Goal: Task Accomplishment & Management: Use online tool/utility

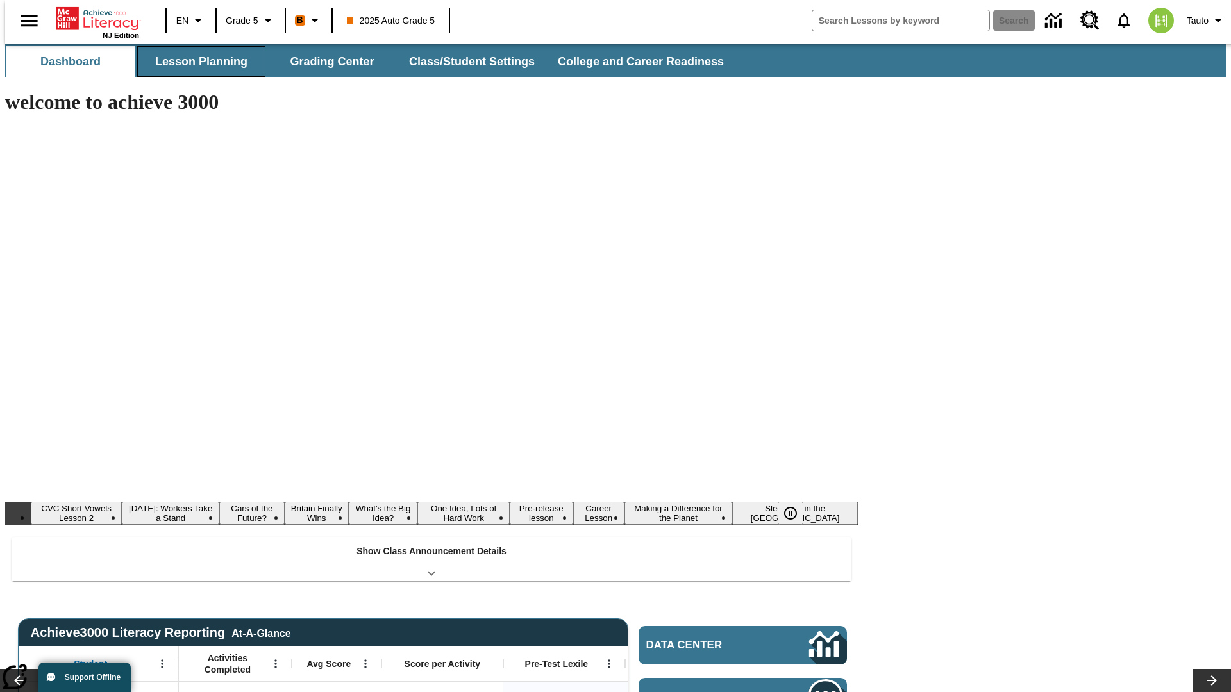
click at [196, 62] on button "Lesson Planning" at bounding box center [201, 61] width 128 height 31
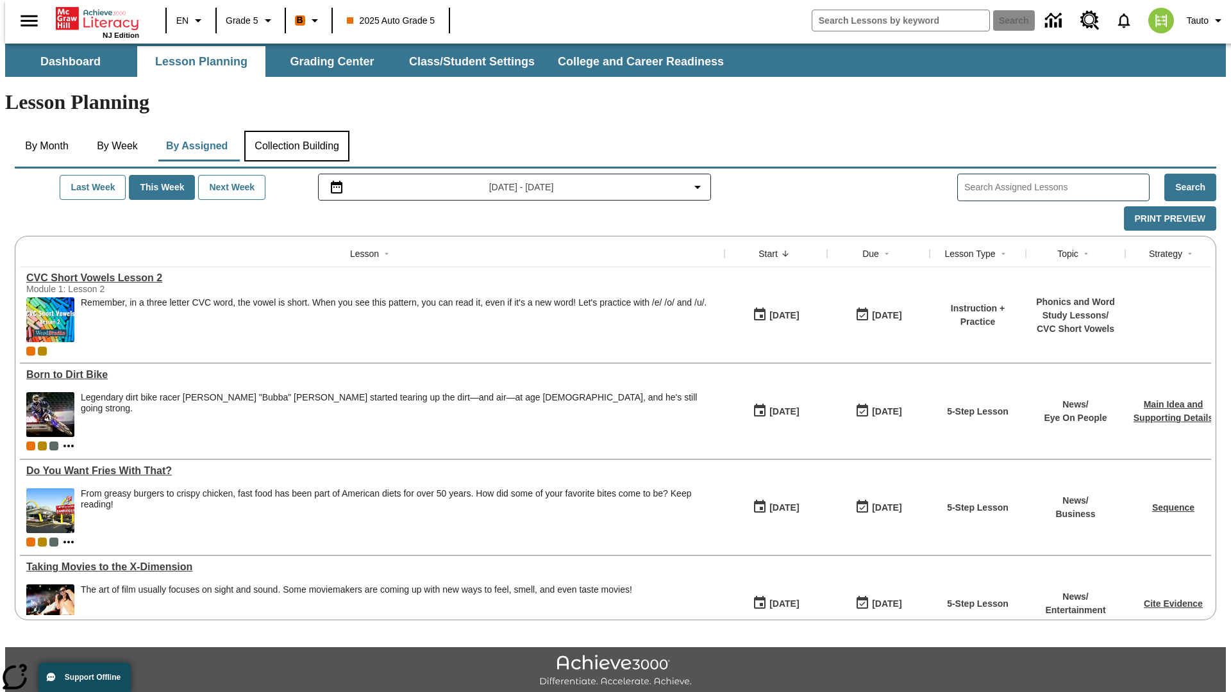
click at [296, 131] on button "Collection Building" at bounding box center [296, 146] width 105 height 31
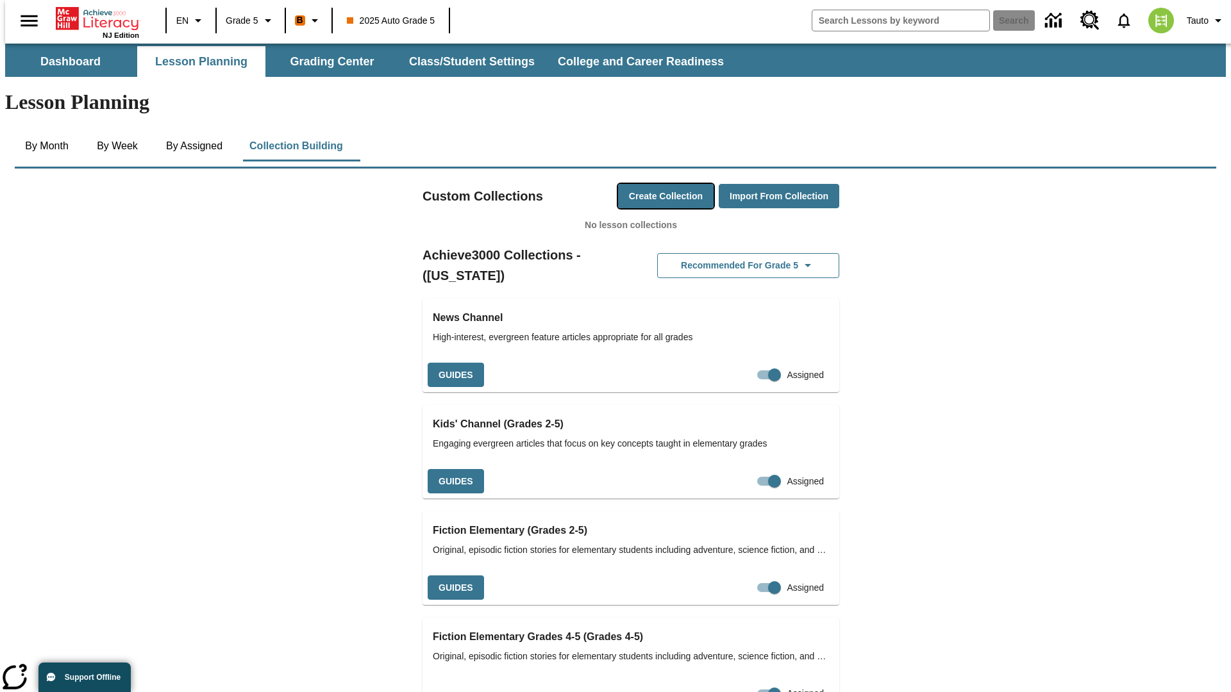
click at [641, 184] on button "Create Collection" at bounding box center [665, 196] width 95 height 25
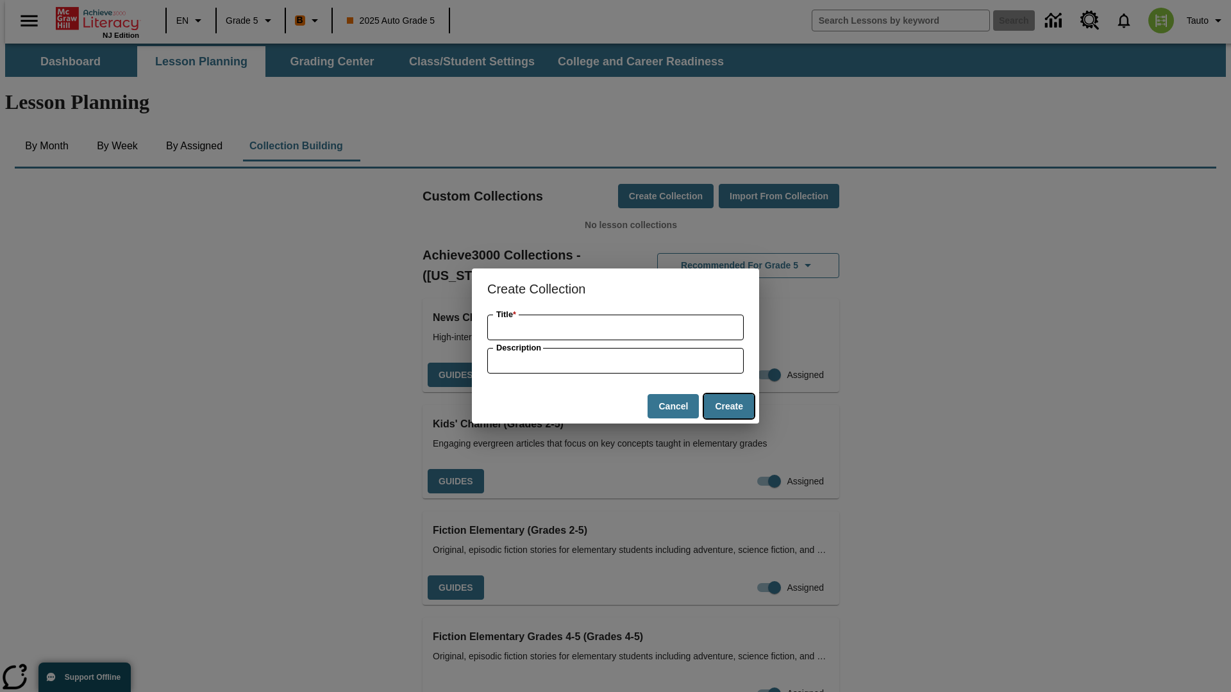
click at [728, 406] on button "Create" at bounding box center [729, 406] width 50 height 25
type input "Handmade Steel Computersome collection description"
click at [728, 406] on button "Create" at bounding box center [729, 406] width 50 height 25
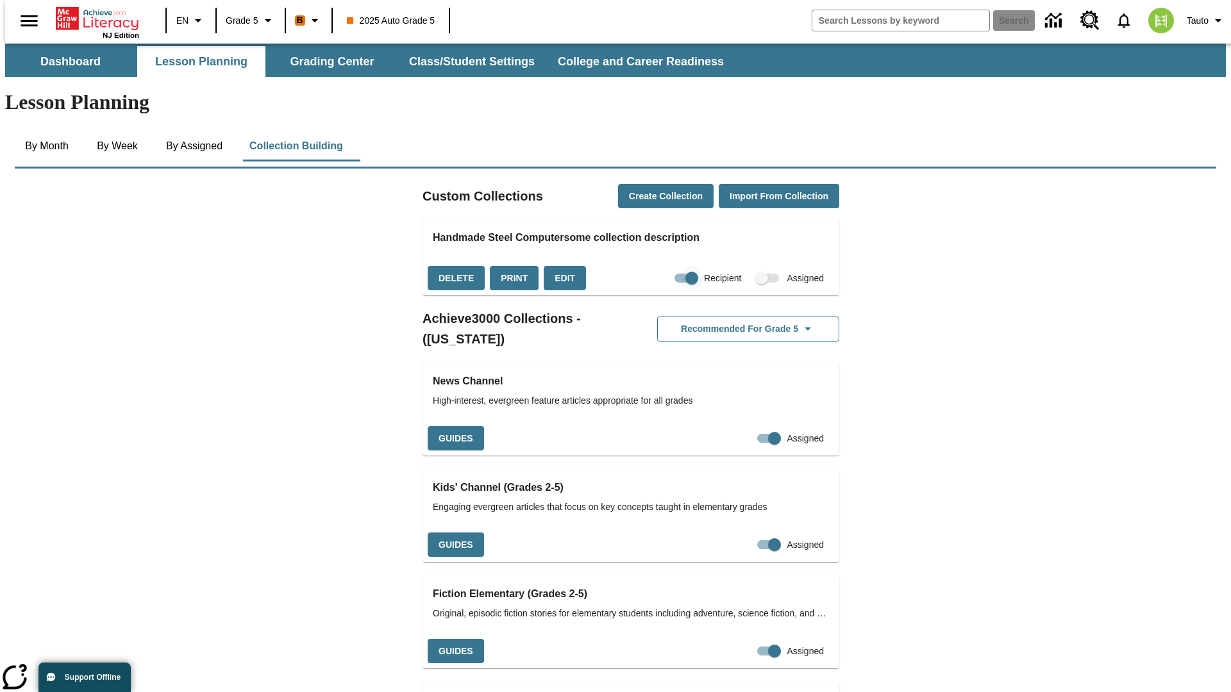
click at [666, 266] on input "Recipient" at bounding box center [691, 278] width 73 height 24
checkbox input "false"
click at [454, 266] on button "Delete" at bounding box center [455, 278] width 57 height 25
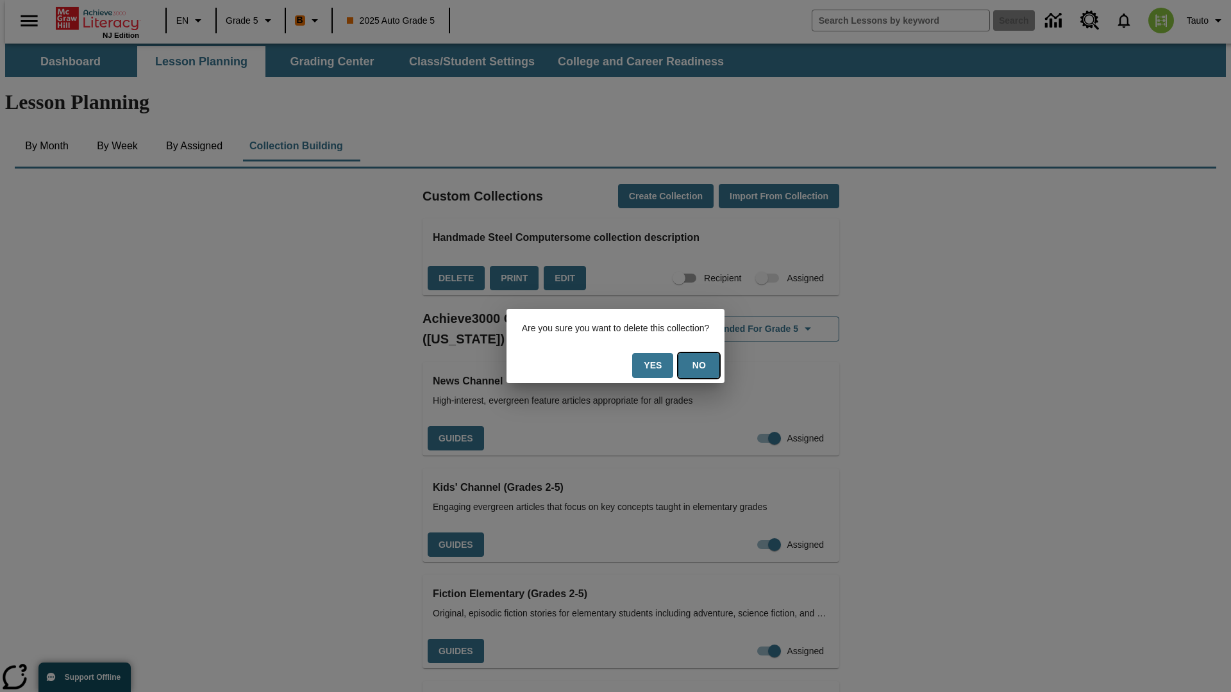
click at [706, 365] on button "No" at bounding box center [698, 365] width 41 height 25
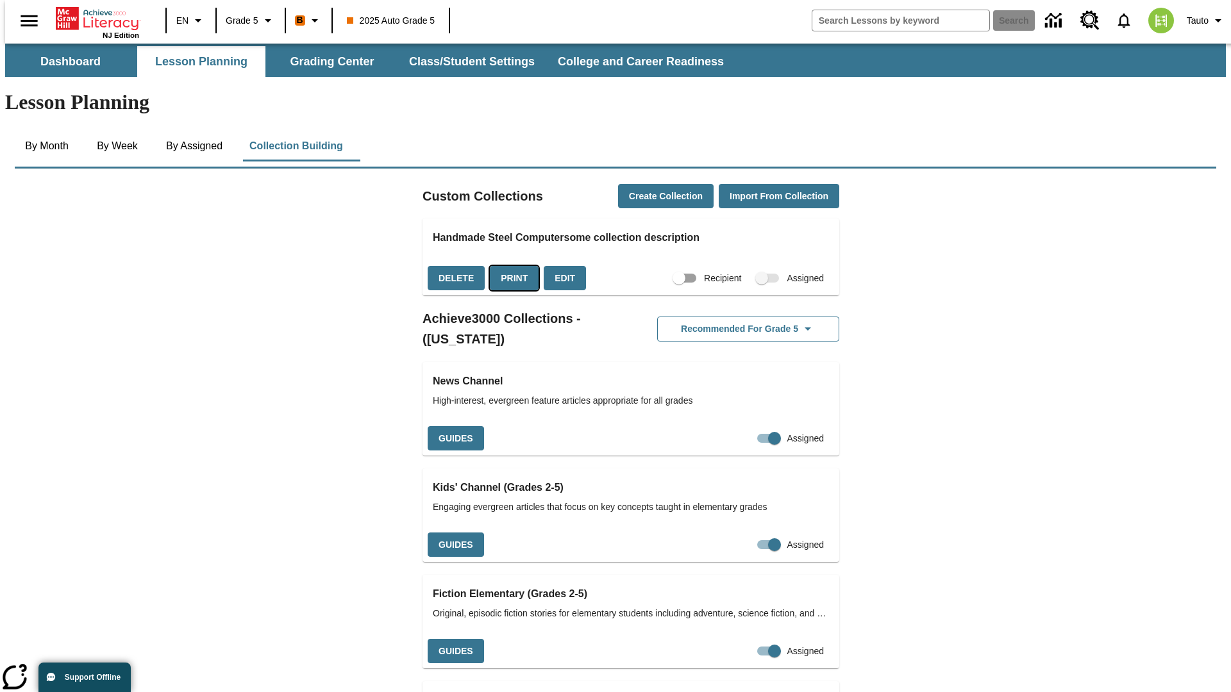
click at [510, 266] on button "Print" at bounding box center [514, 278] width 49 height 25
